Goal: Participate in discussion

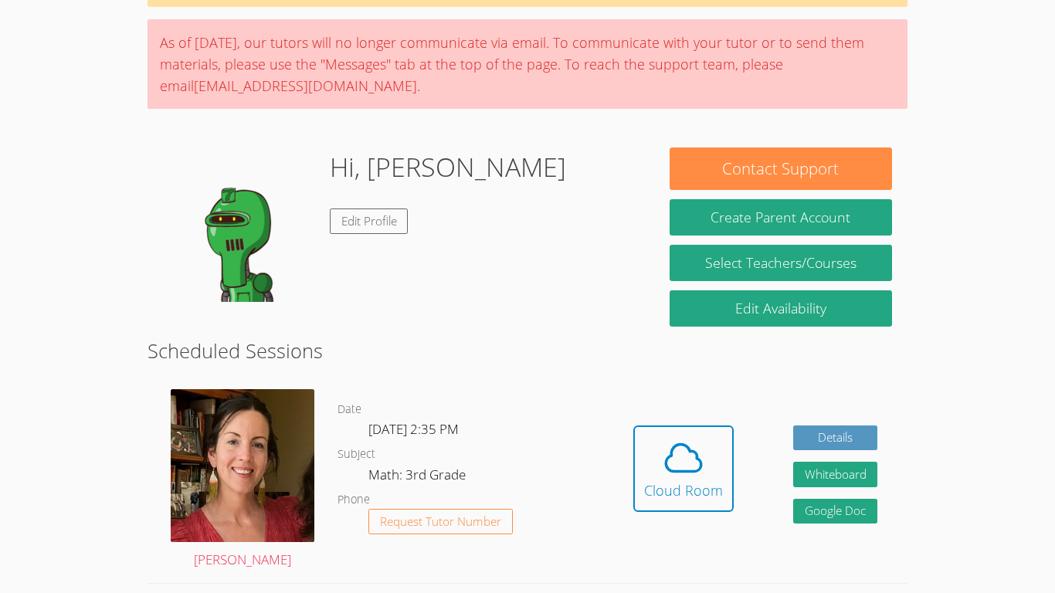
scroll to position [101, 0]
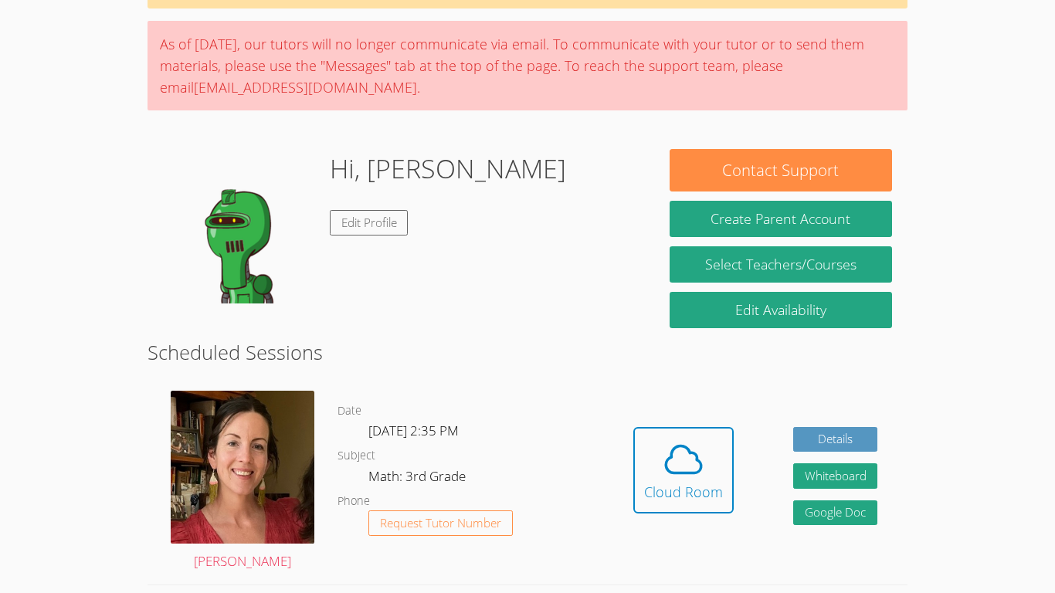
click at [661, 538] on div "Hidden Cloud Room Details Whiteboard Hidden Google Doc" at bounding box center [755, 481] width 304 height 205
click at [671, 481] on div "Cloud Room" at bounding box center [683, 492] width 79 height 22
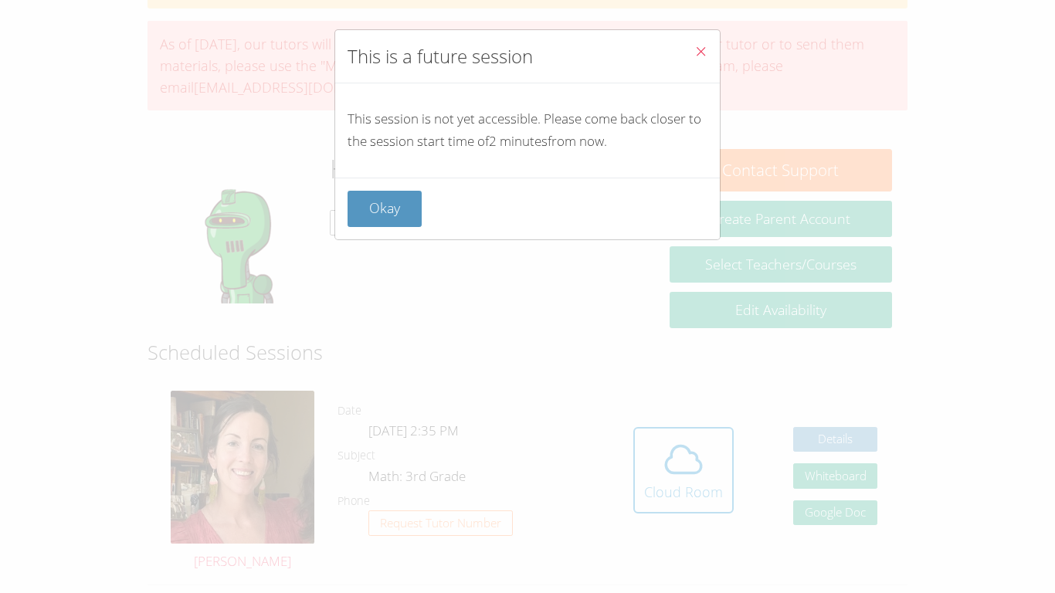
click at [700, 52] on icon "Close" at bounding box center [700, 51] width 13 height 13
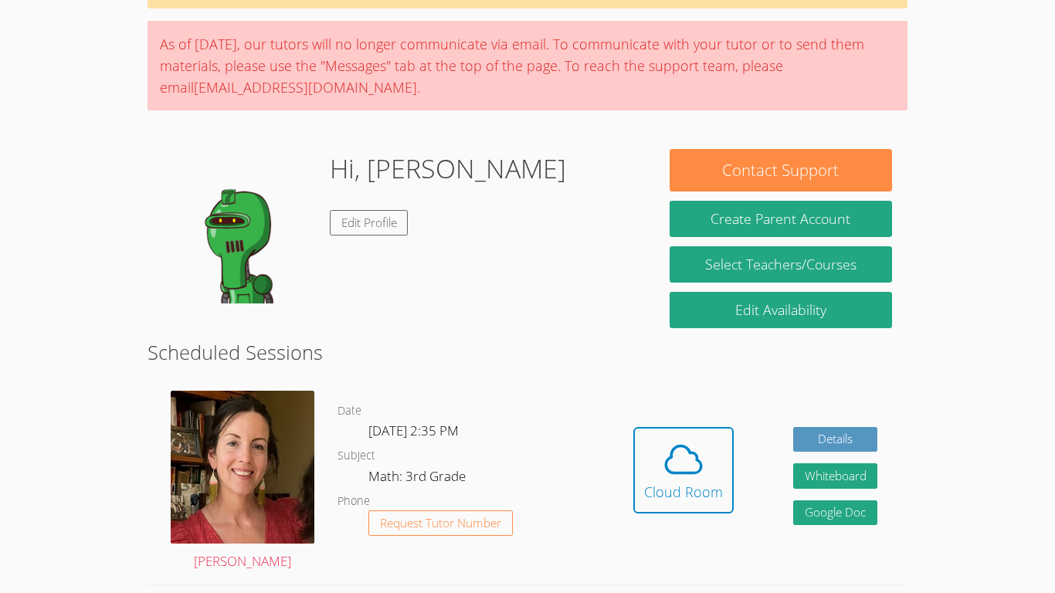
scroll to position [90, 0]
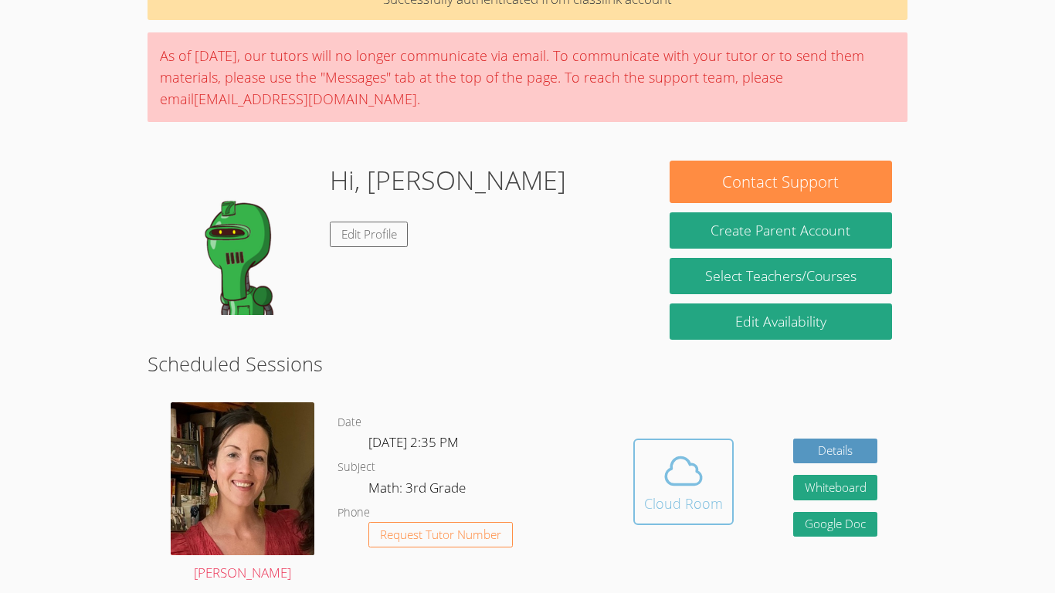
click at [704, 494] on div "Cloud Room" at bounding box center [683, 504] width 79 height 22
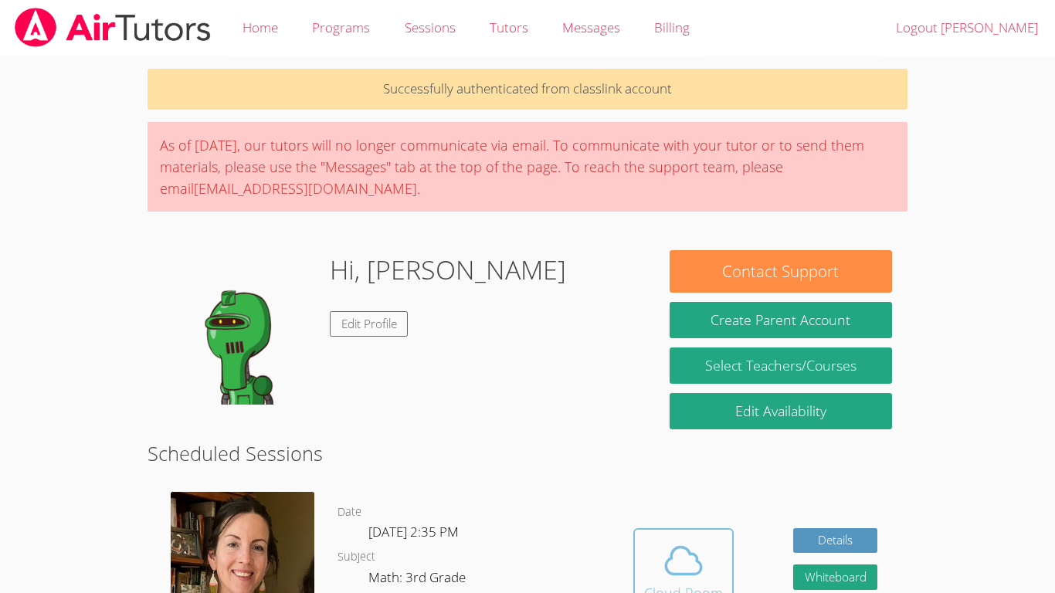
click at [714, 551] on span at bounding box center [683, 560] width 79 height 43
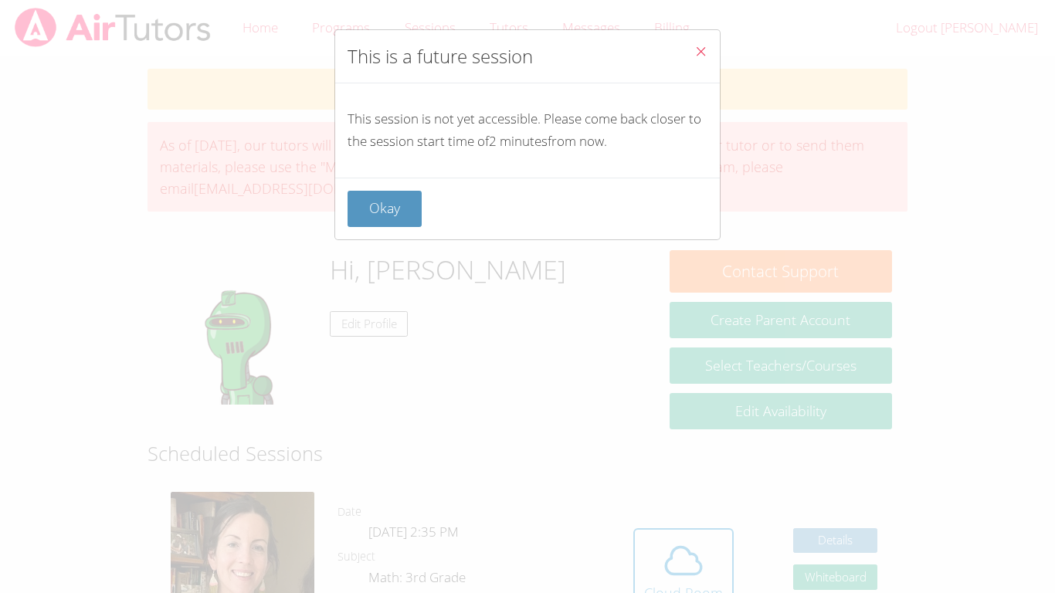
click at [708, 45] on button "Close" at bounding box center [701, 53] width 38 height 47
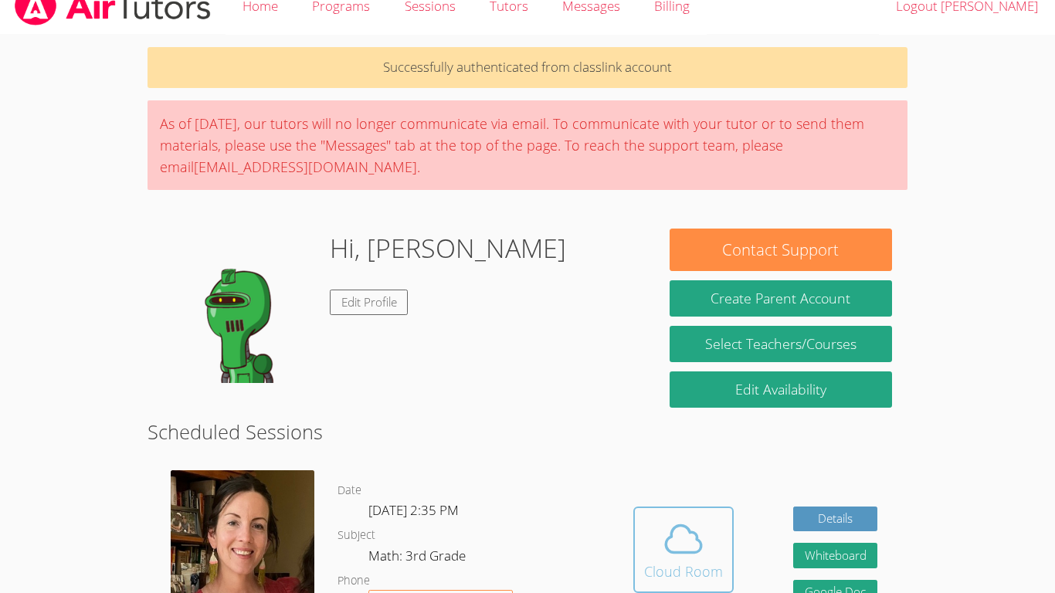
click at [716, 558] on span at bounding box center [683, 538] width 79 height 43
click at [701, 586] on button "Cloud Room" at bounding box center [683, 550] width 100 height 87
click at [674, 571] on div "Cloud Room" at bounding box center [683, 572] width 79 height 22
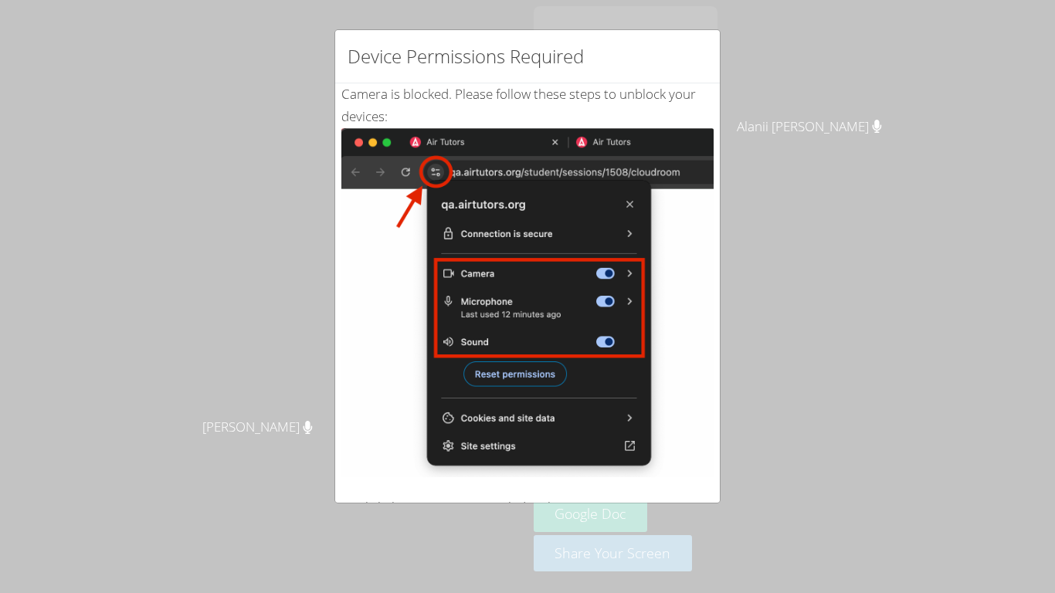
click at [421, 344] on img at bounding box center [527, 302] width 372 height 349
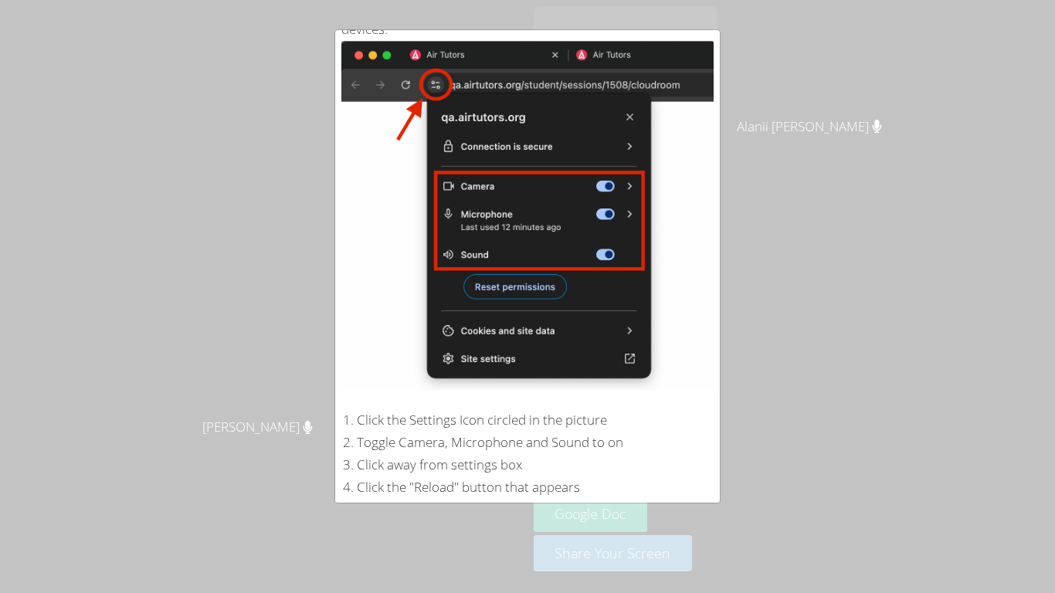
scroll to position [224, 0]
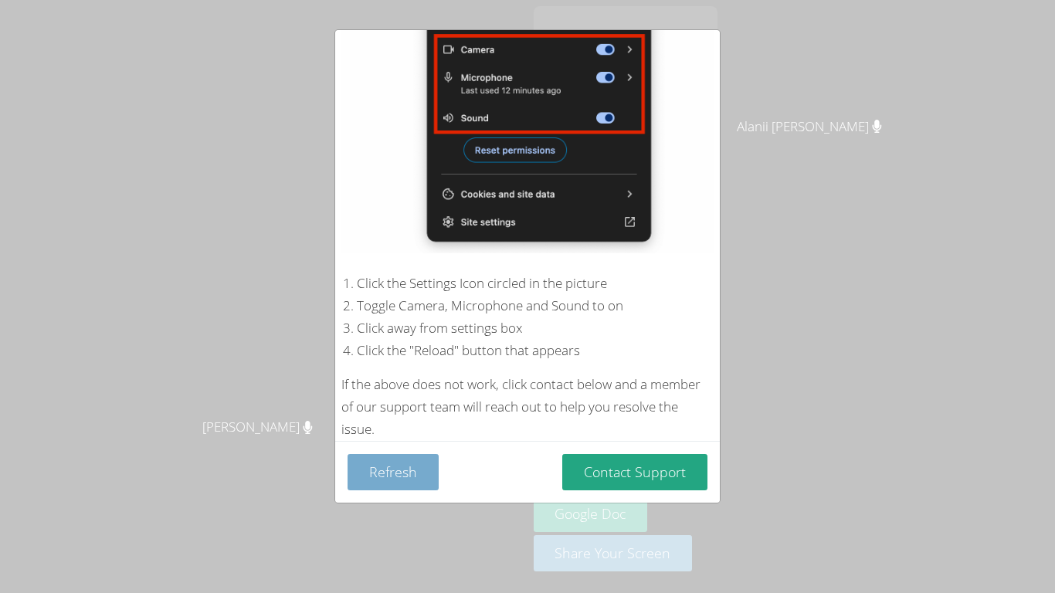
click at [409, 464] on button "Refresh" at bounding box center [393, 472] width 91 height 36
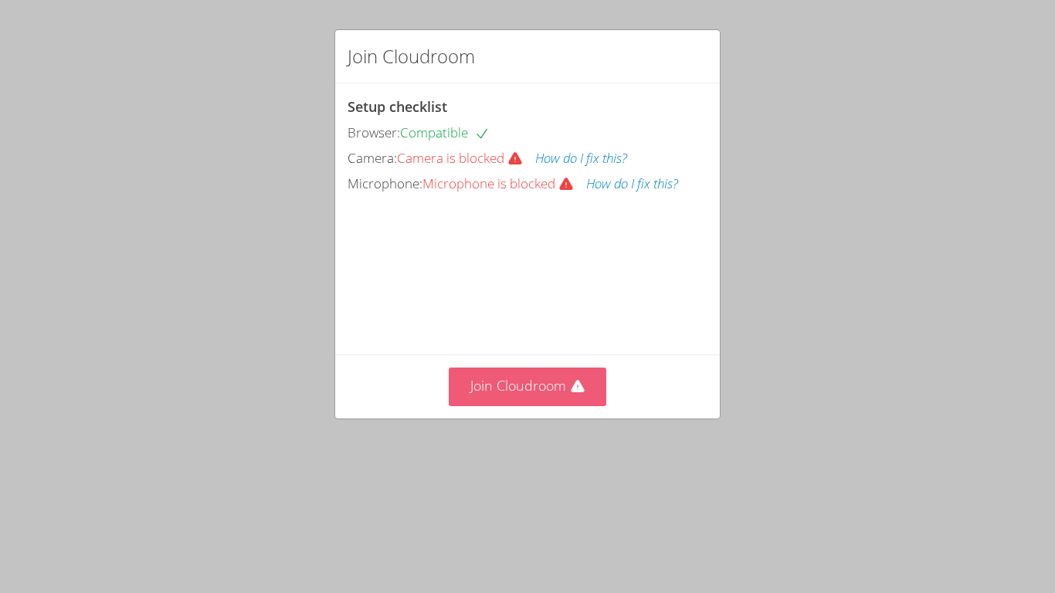
click at [524, 406] on button "Join Cloudroom" at bounding box center [528, 387] width 158 height 38
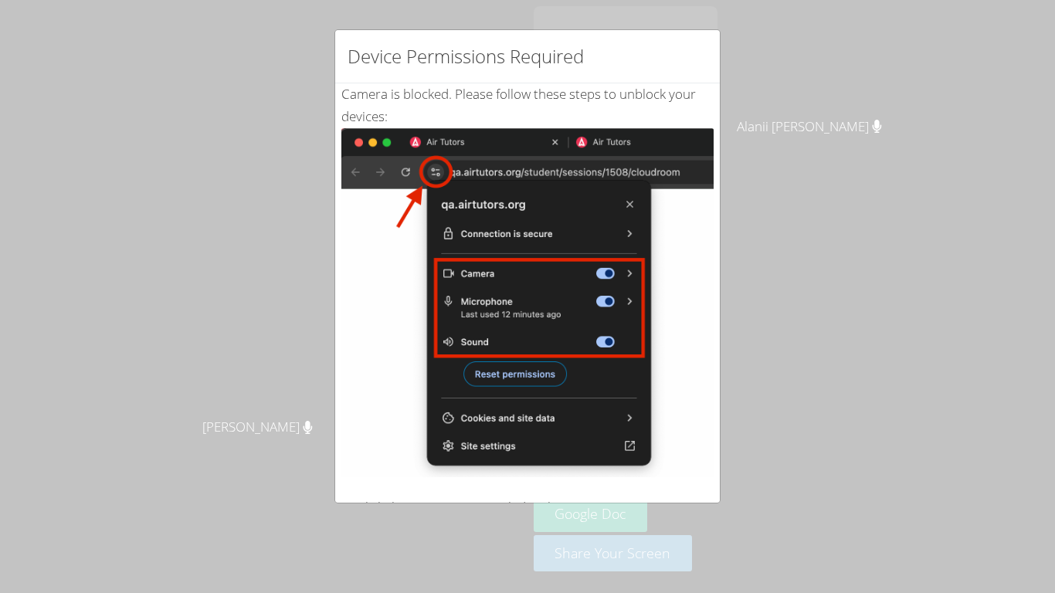
scroll to position [224, 0]
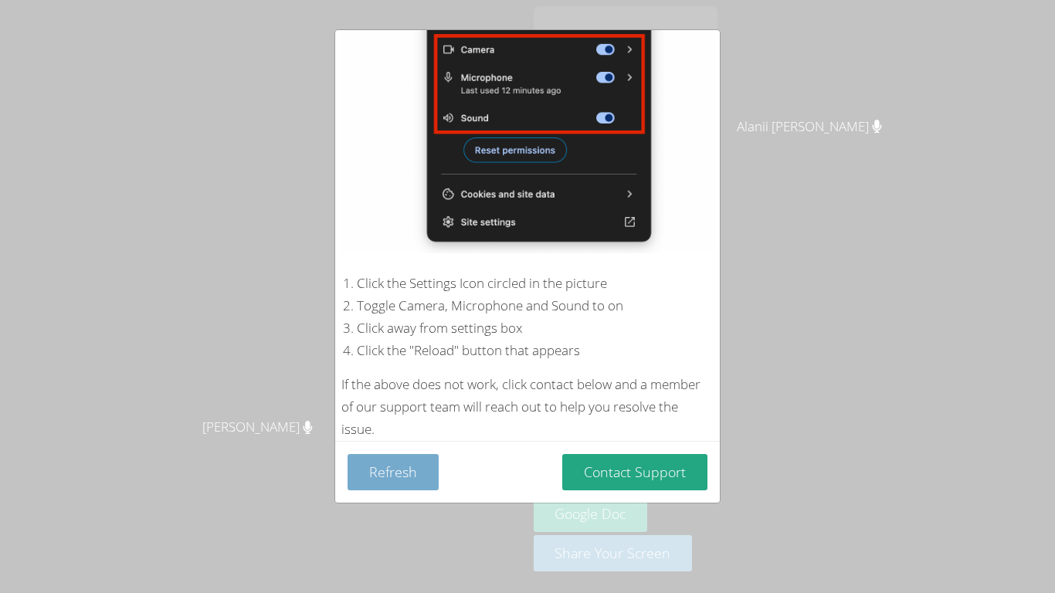
click at [369, 471] on button "Refresh" at bounding box center [393, 472] width 91 height 36
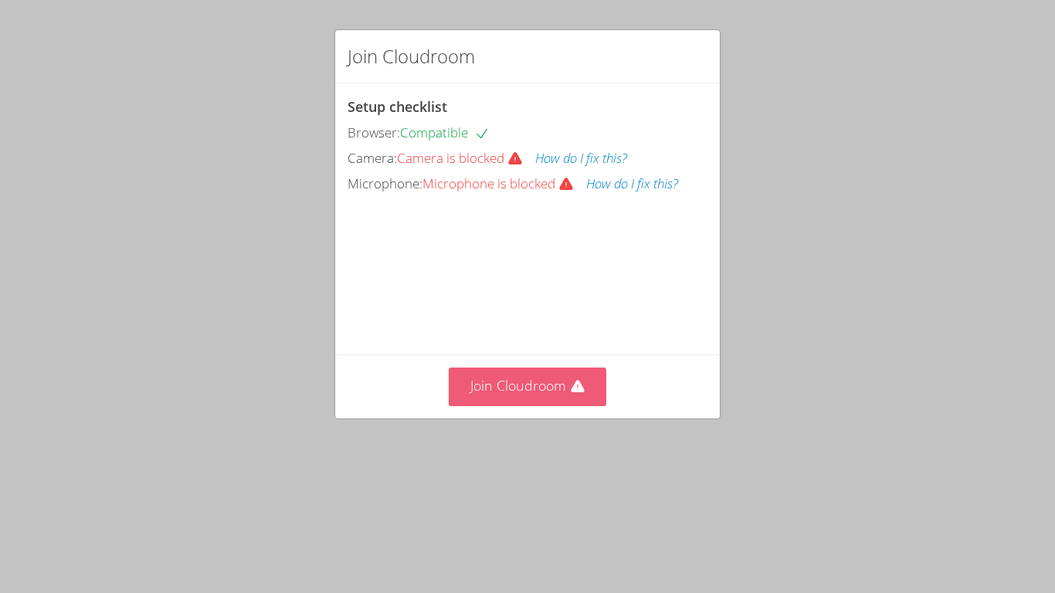
click at [507, 406] on button "Join Cloudroom" at bounding box center [528, 387] width 158 height 38
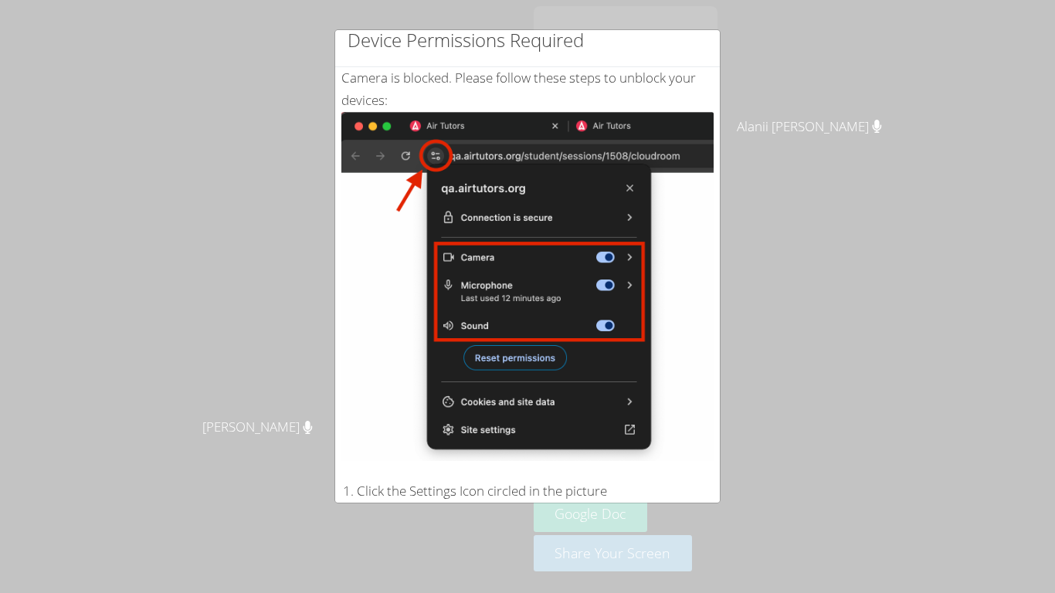
scroll to position [15, 0]
click at [414, 219] on img at bounding box center [527, 287] width 372 height 349
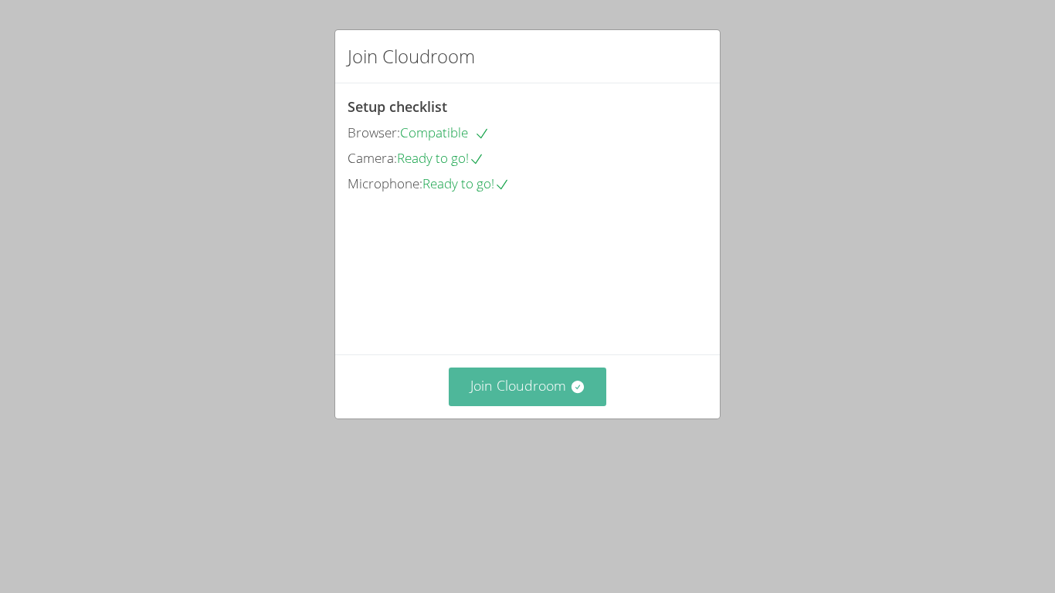
click at [484, 406] on button "Join Cloudroom" at bounding box center [528, 387] width 158 height 38
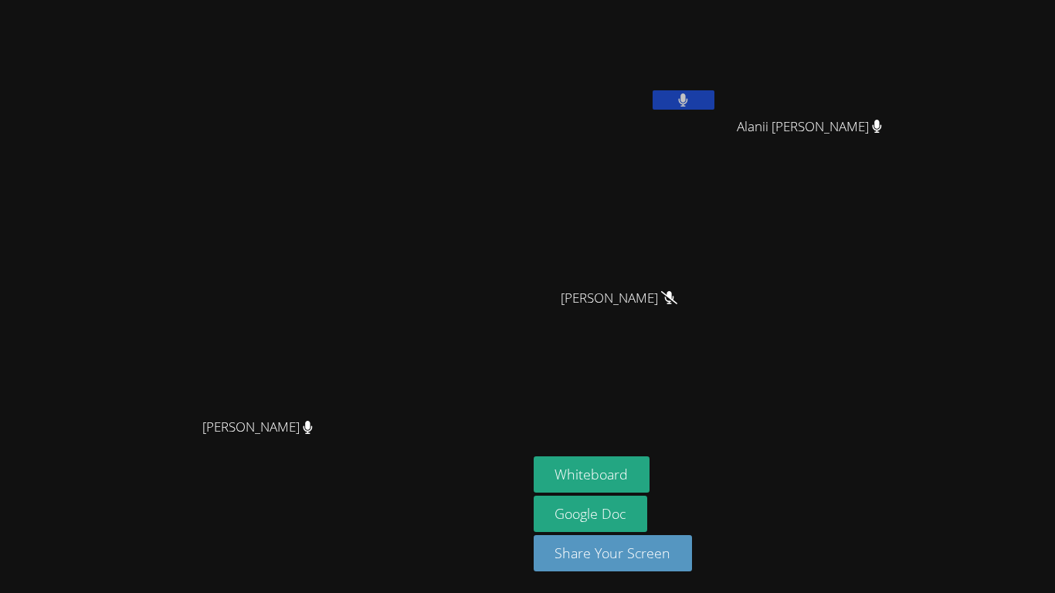
click at [379, 287] on video at bounding box center [264, 266] width 232 height 290
click at [650, 471] on button "Whiteboard" at bounding box center [592, 474] width 117 height 36
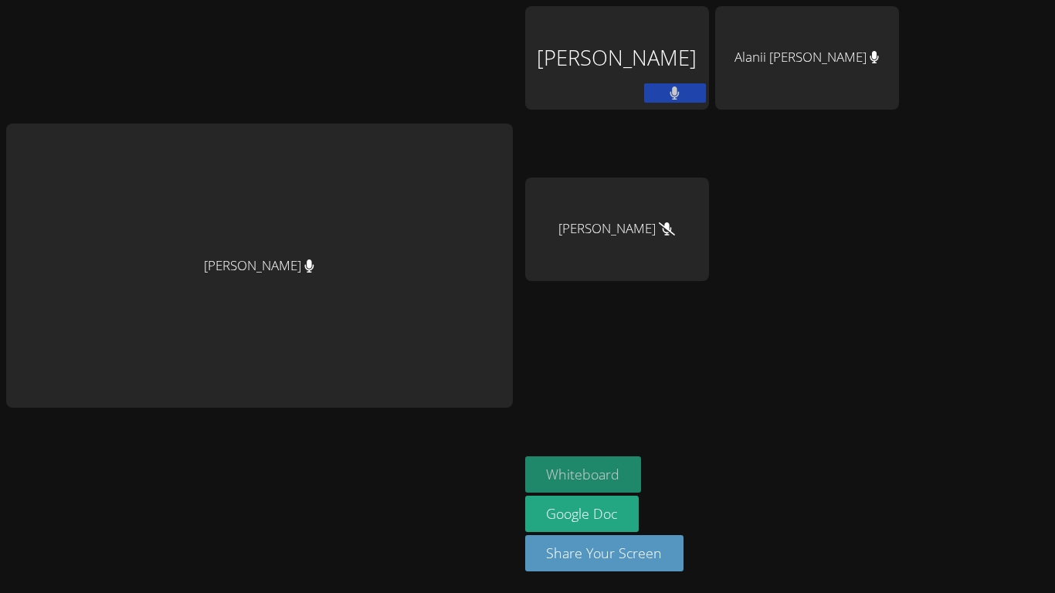
click at [588, 477] on button "Whiteboard" at bounding box center [583, 474] width 117 height 36
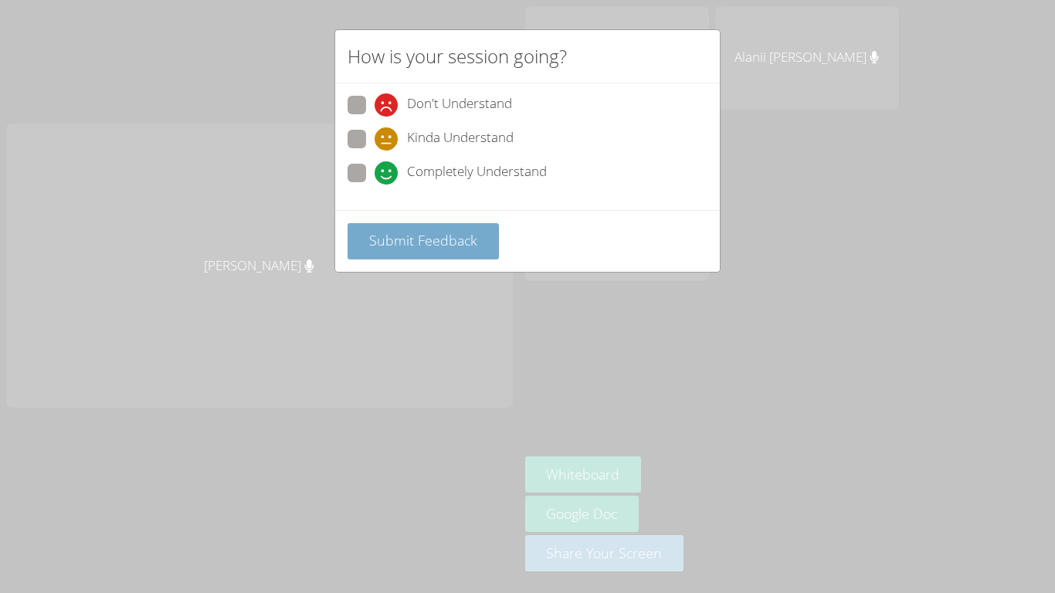
click at [468, 236] on span "Submit Feedback" at bounding box center [423, 240] width 108 height 19
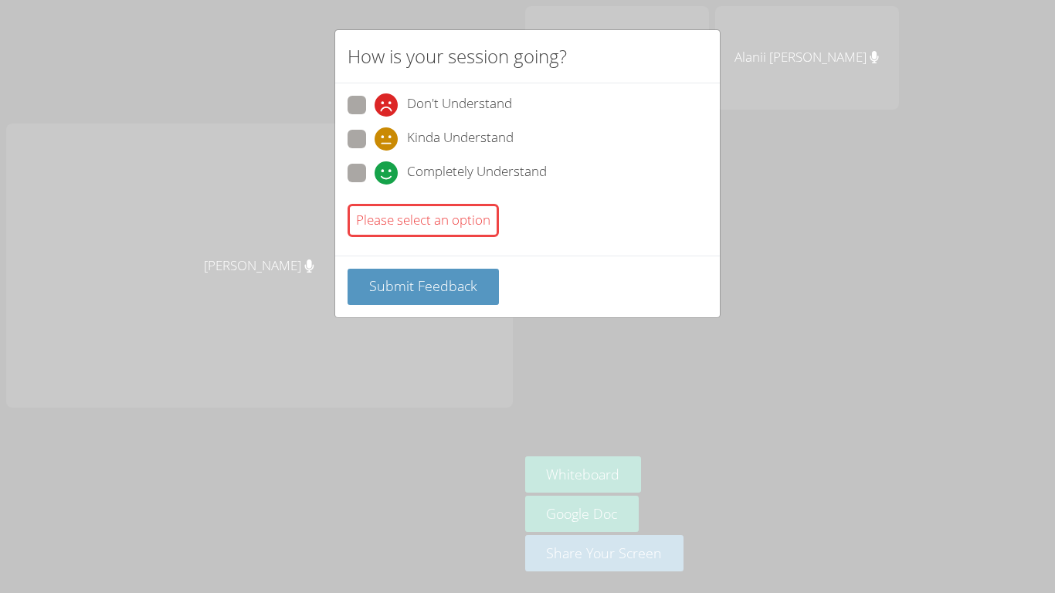
click at [469, 176] on span "Completely Understand" at bounding box center [477, 172] width 140 height 23
click at [388, 176] on input "Completely Understand" at bounding box center [381, 170] width 13 height 13
radio input "true"
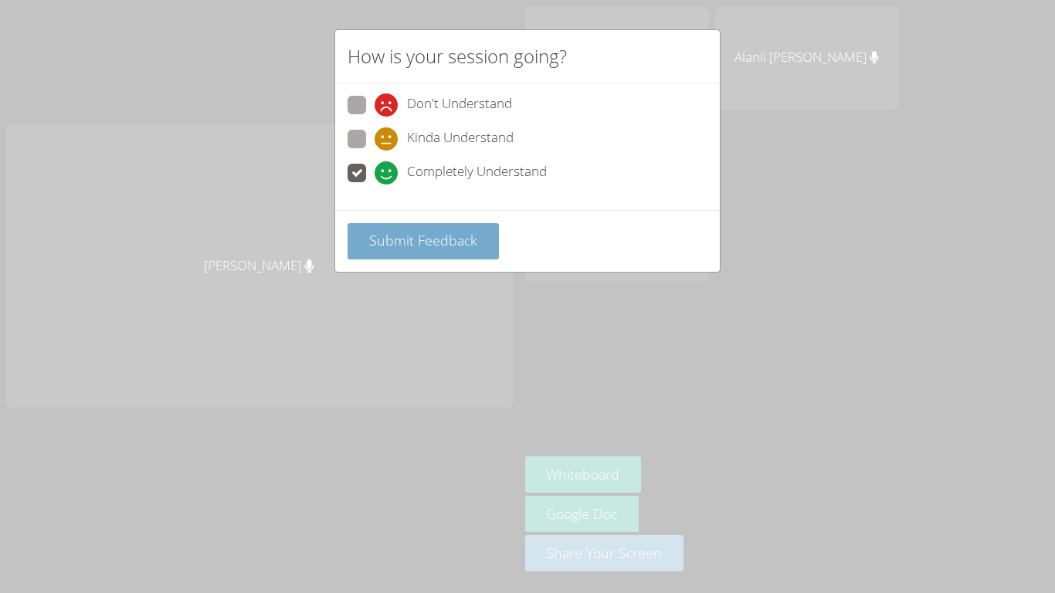
click at [450, 240] on span "Submit Feedback" at bounding box center [423, 240] width 108 height 19
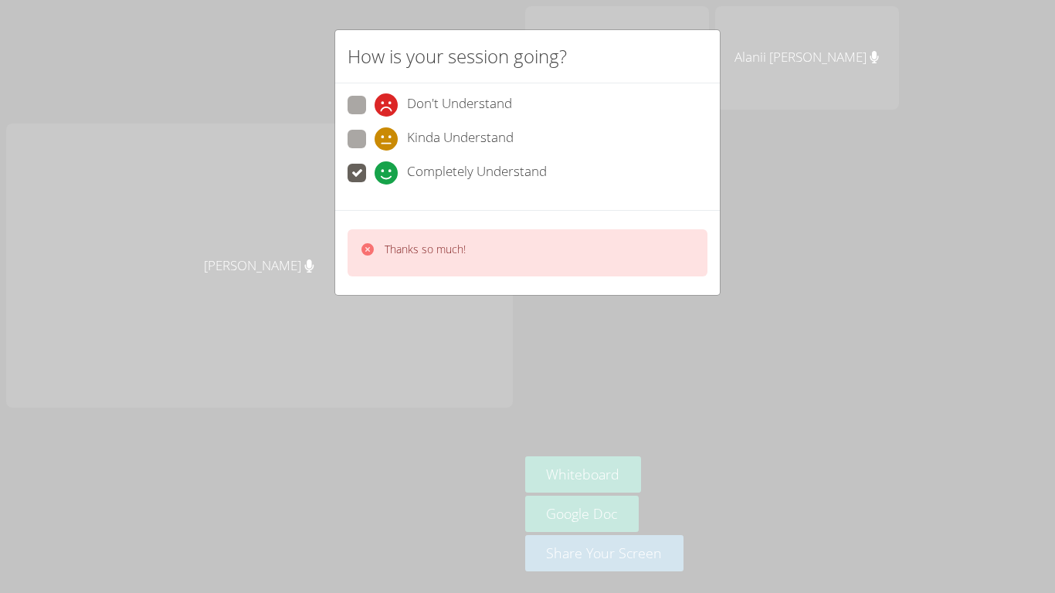
click at [450, 257] on div "Thanks so much!" at bounding box center [425, 253] width 81 height 22
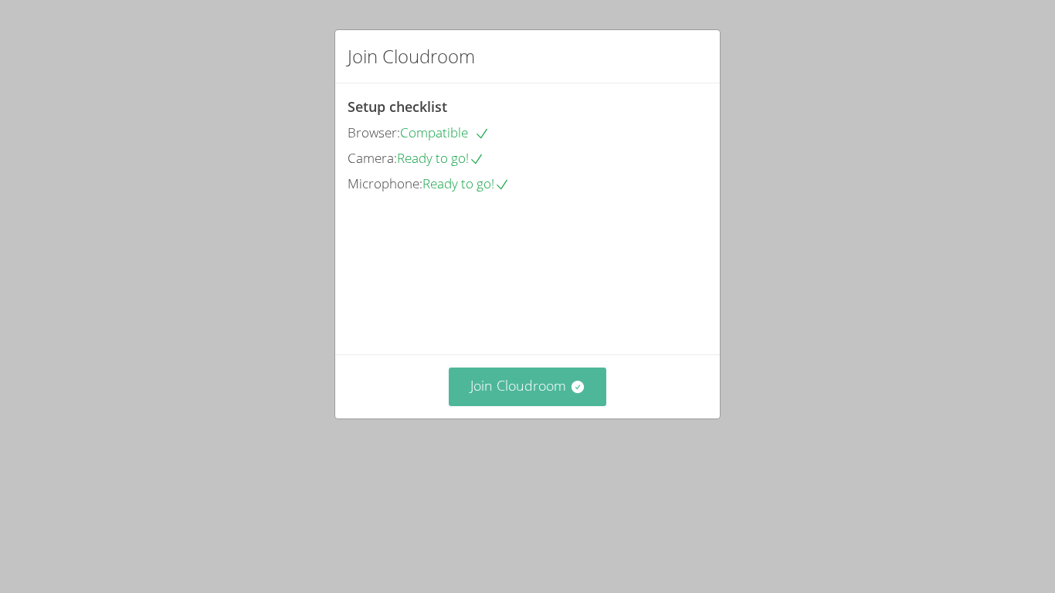
click at [529, 406] on button "Join Cloudroom" at bounding box center [528, 387] width 158 height 38
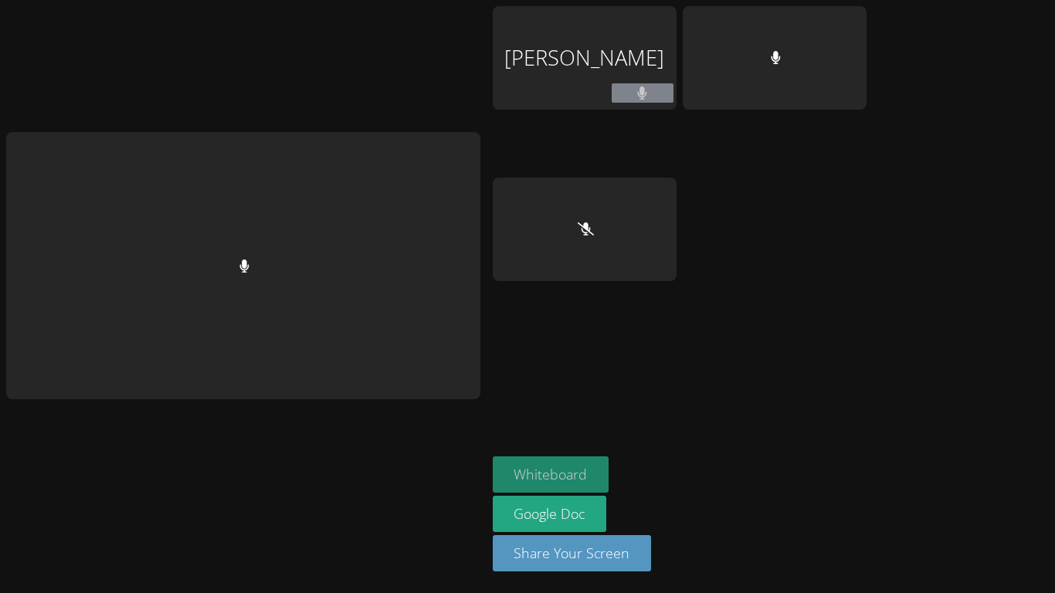
click at [558, 470] on button "Whiteboard" at bounding box center [551, 474] width 117 height 36
